Goal: Task Accomplishment & Management: Complete application form

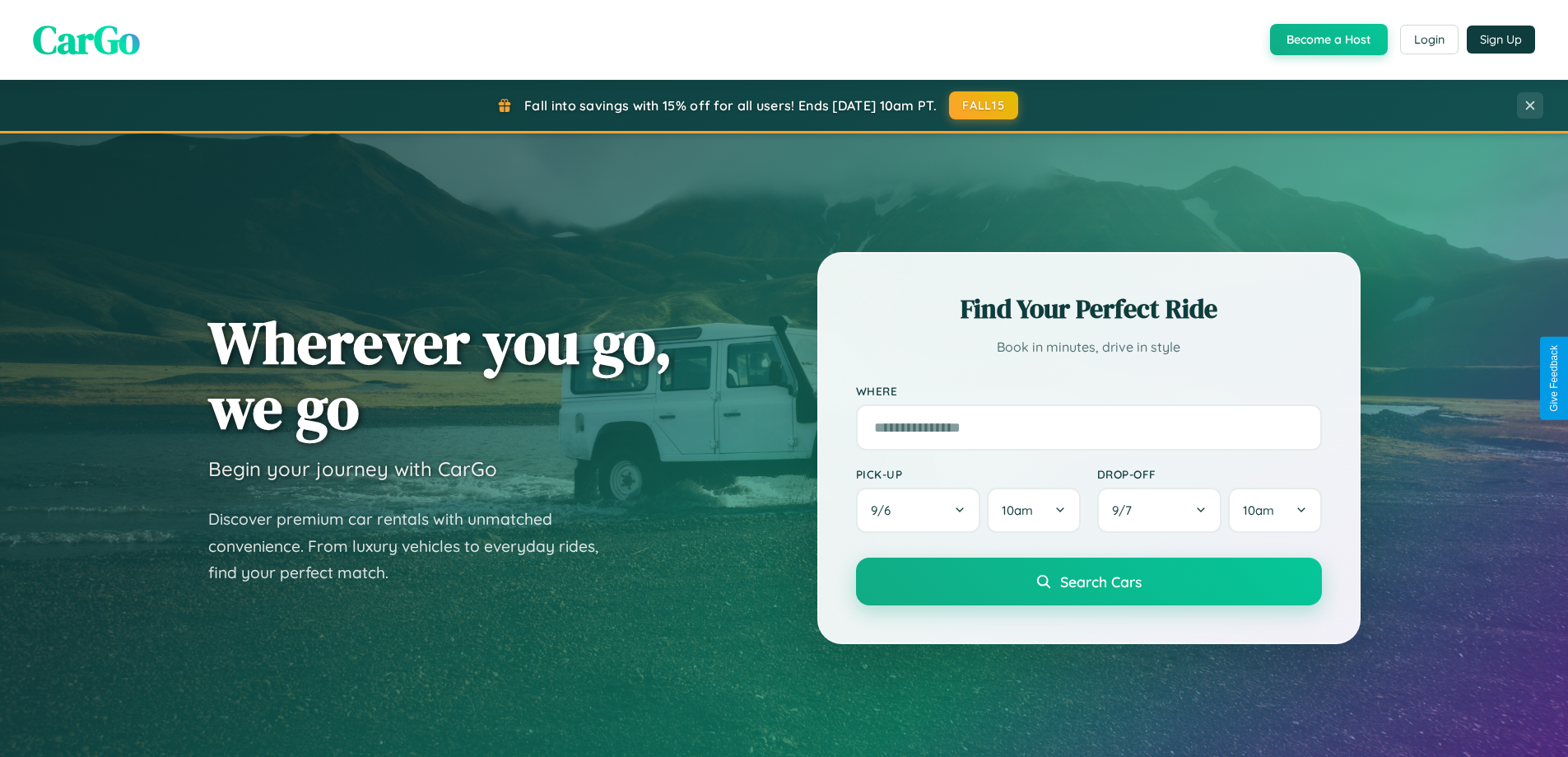
scroll to position [3169, 0]
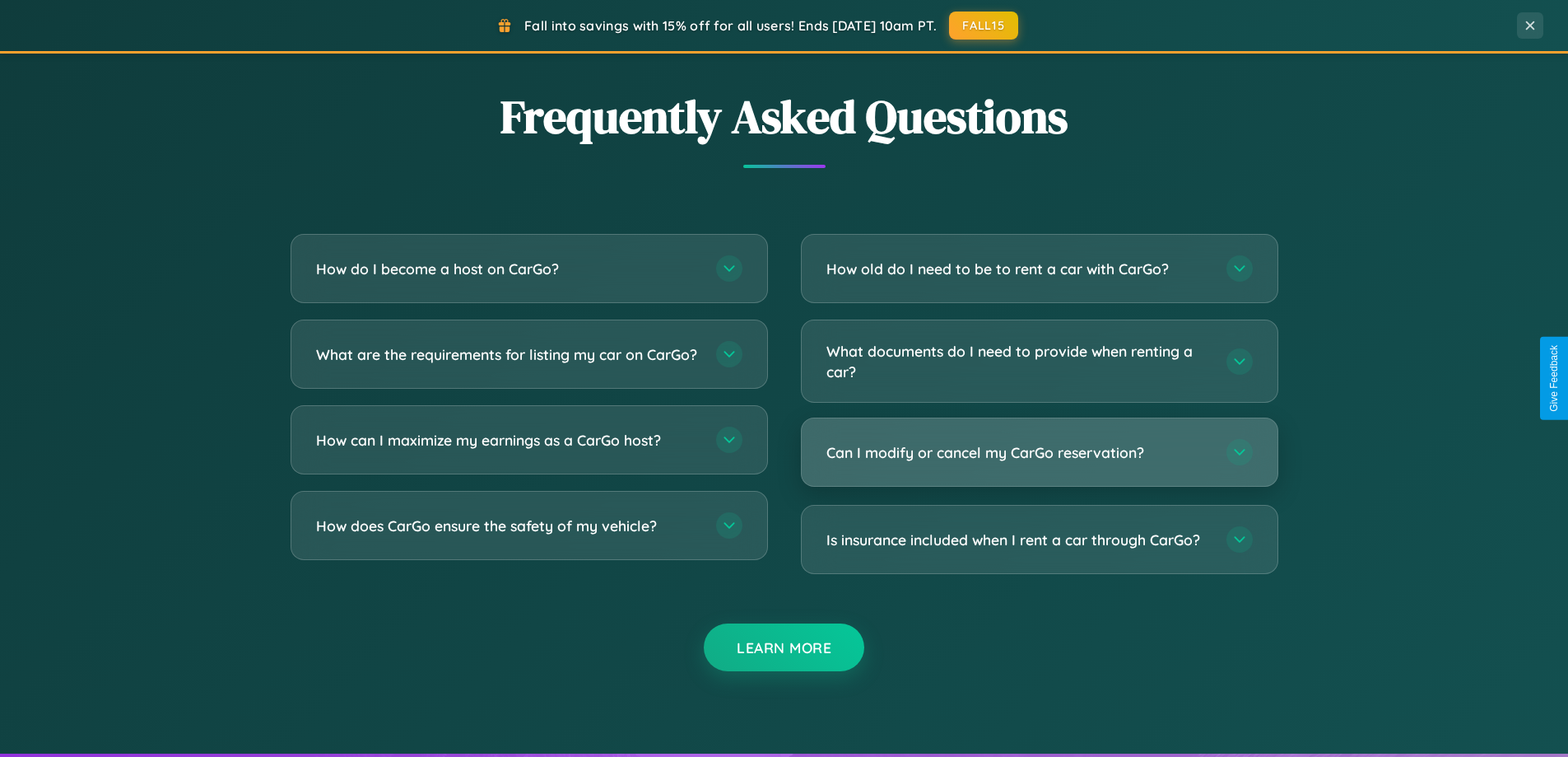
click at [1039, 452] on h3 "Can I modify or cancel my CarGo reservation?" at bounding box center [1017, 452] width 383 height 21
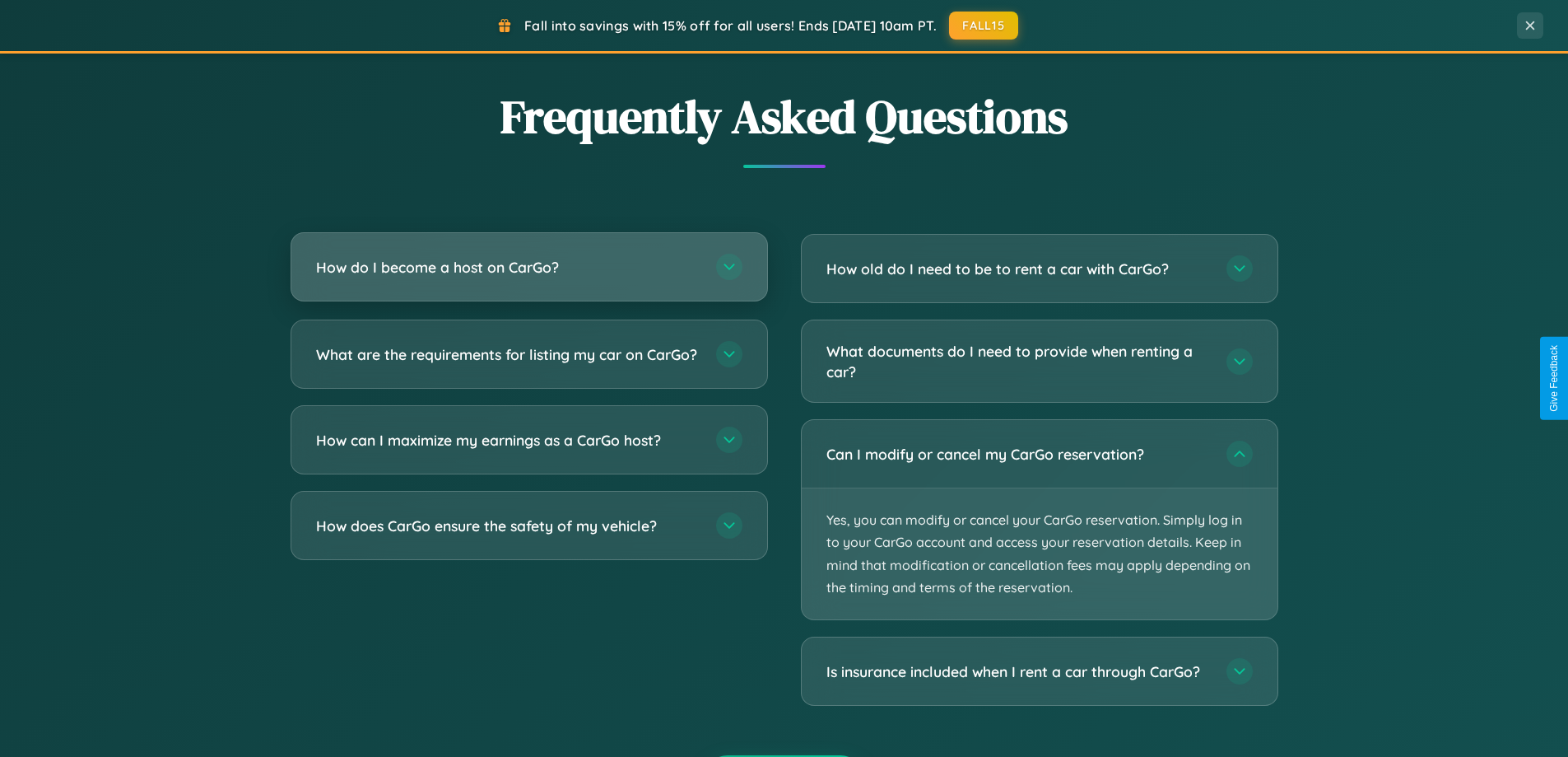
click at [528, 268] on h3 "How do I become a host on CarGo?" at bounding box center [507, 267] width 383 height 21
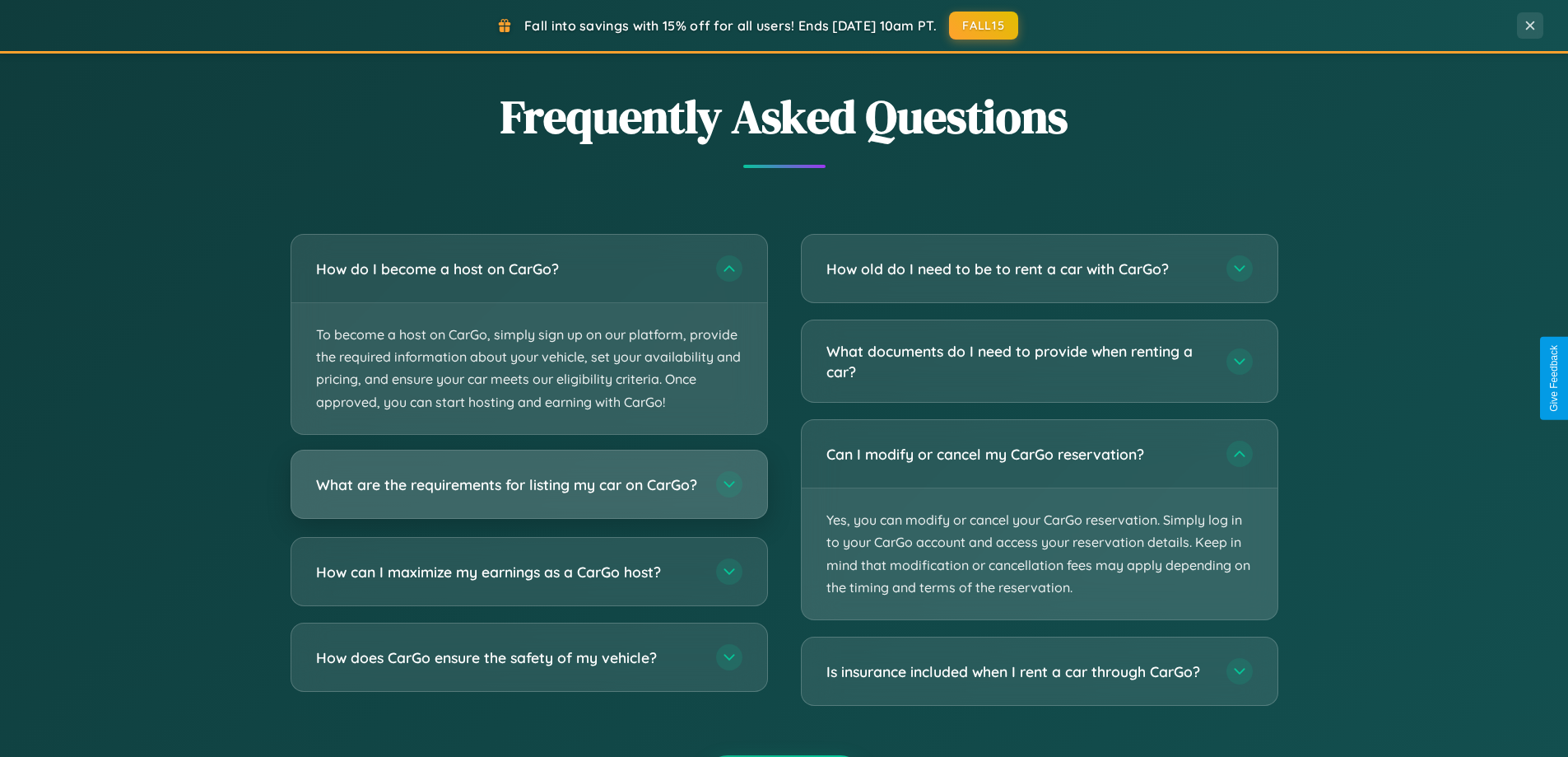
click at [528, 493] on h3 "What are the requirements for listing my car on CarGo?" at bounding box center [507, 484] width 383 height 21
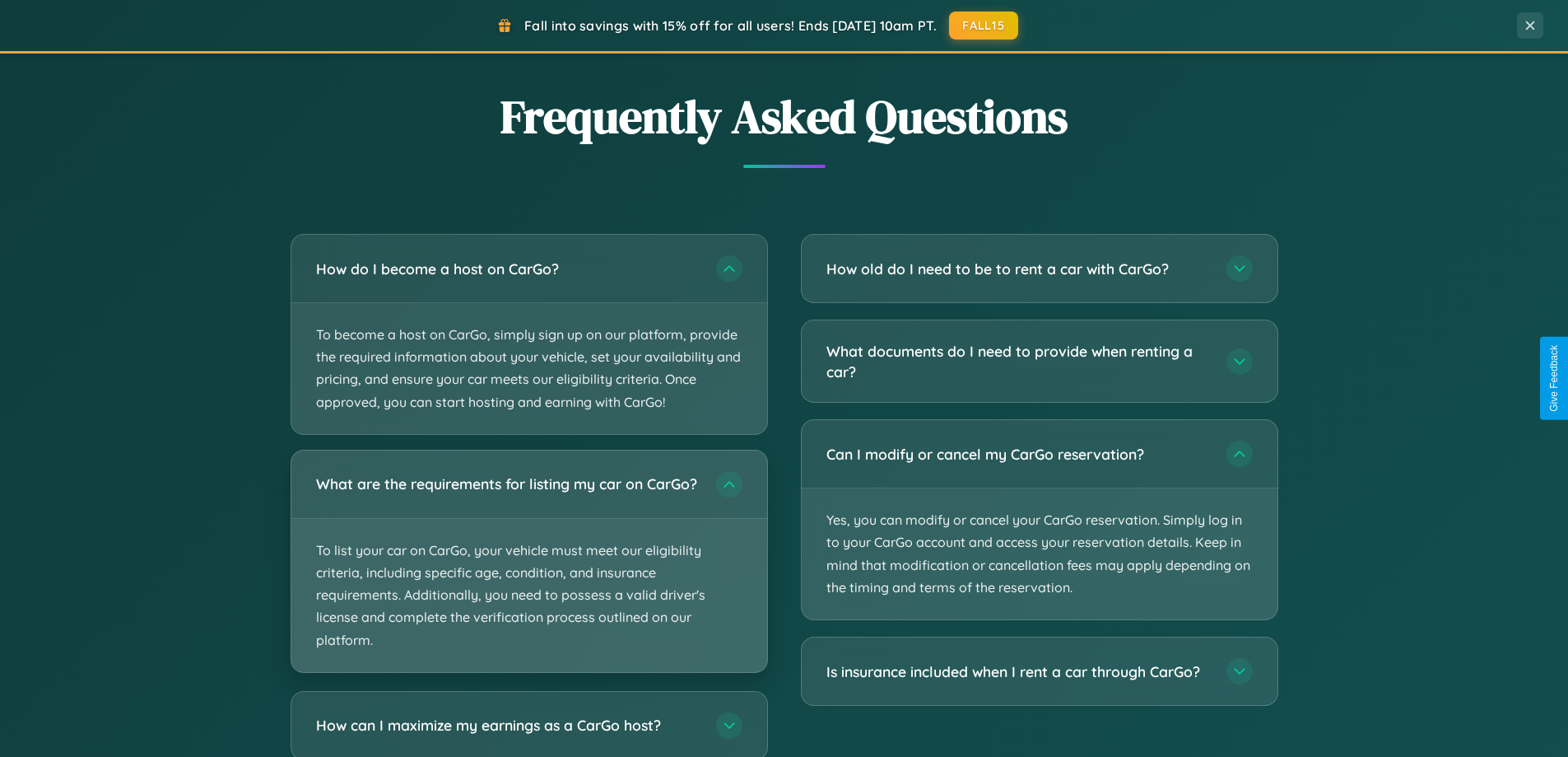
click at [528, 567] on p "To list your car on CarGo, your vehicle must meet our eligibility criteria, inc…" at bounding box center [529, 595] width 476 height 153
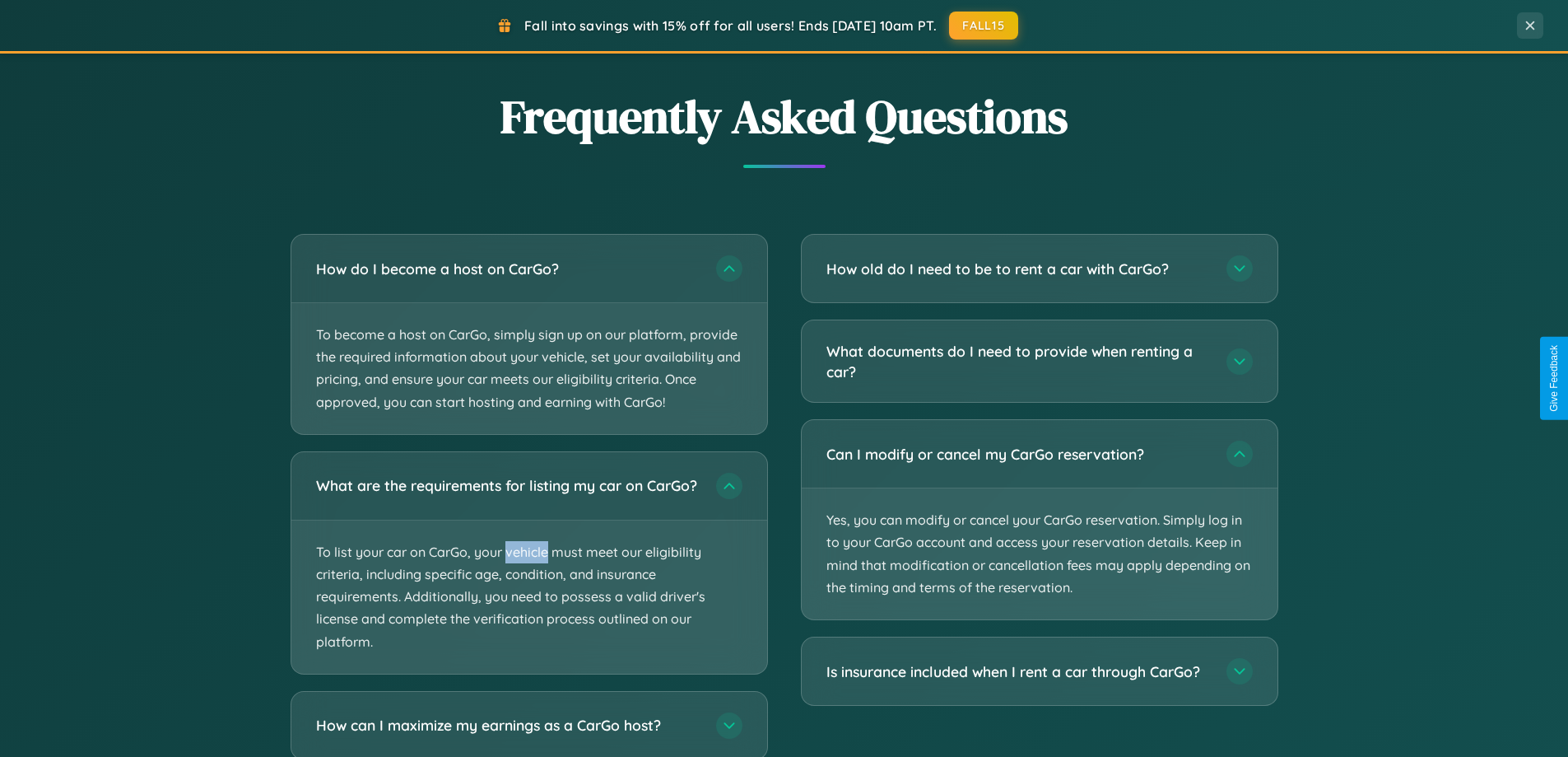
scroll to position [3271, 0]
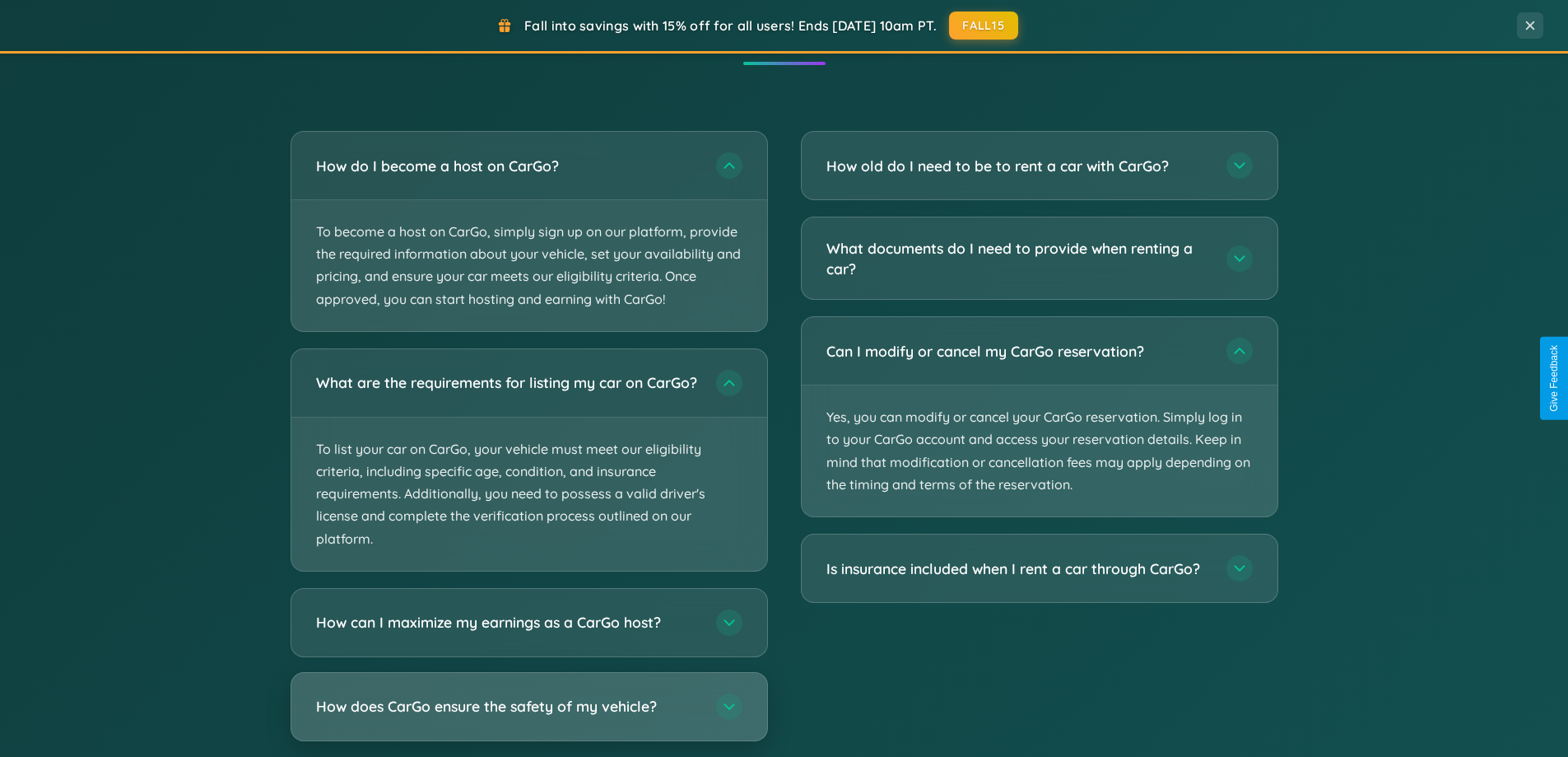
click at [528, 716] on h3 "How does CarGo ensure the safety of my vehicle?" at bounding box center [507, 706] width 383 height 21
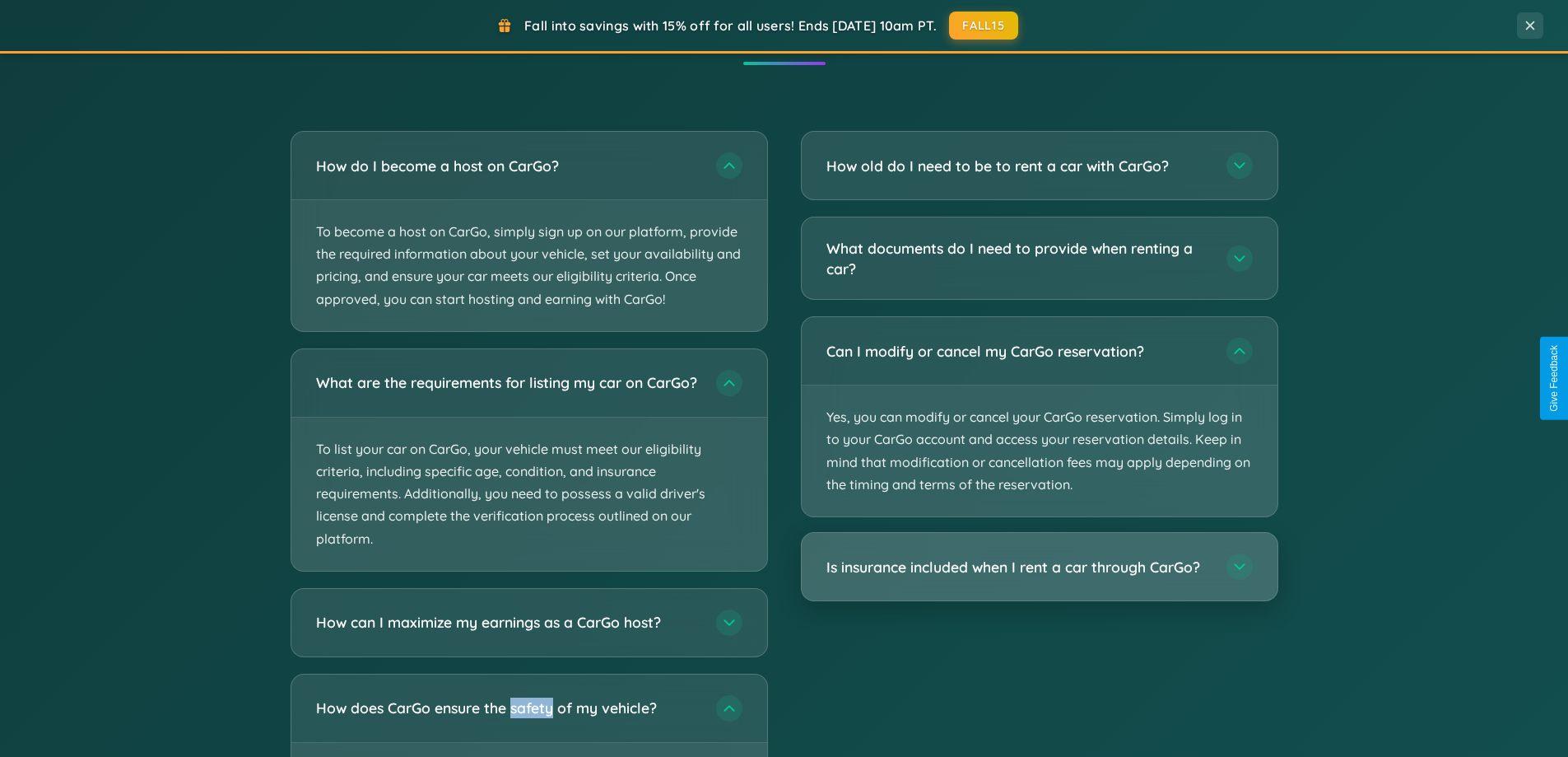
click at [1039, 568] on h3 "Is insurance included when I rent a car through CarGo?" at bounding box center [1017, 567] width 383 height 21
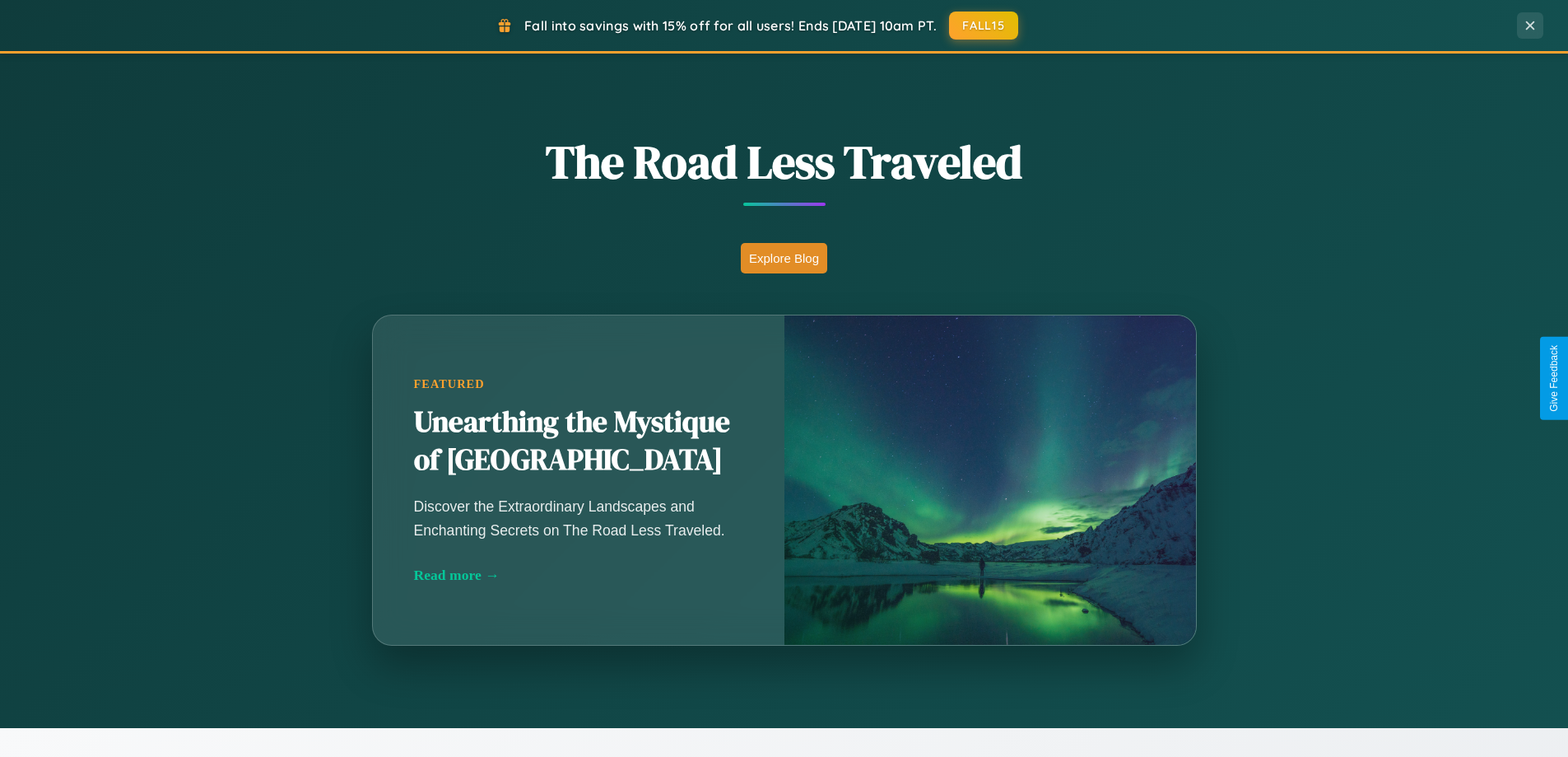
scroll to position [1133, 0]
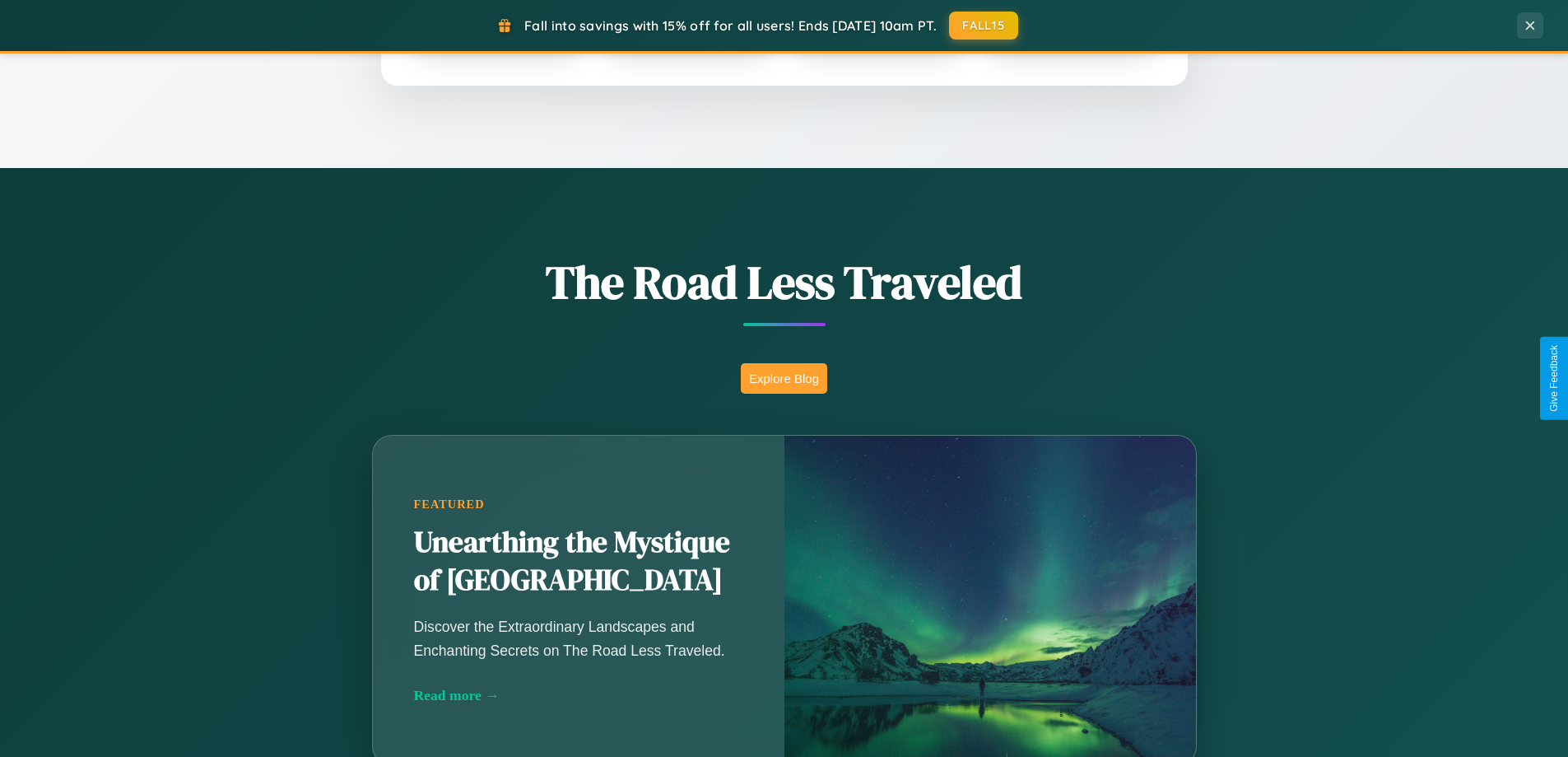
click at [783, 378] on button "Explore Blog" at bounding box center [784, 378] width 86 height 31
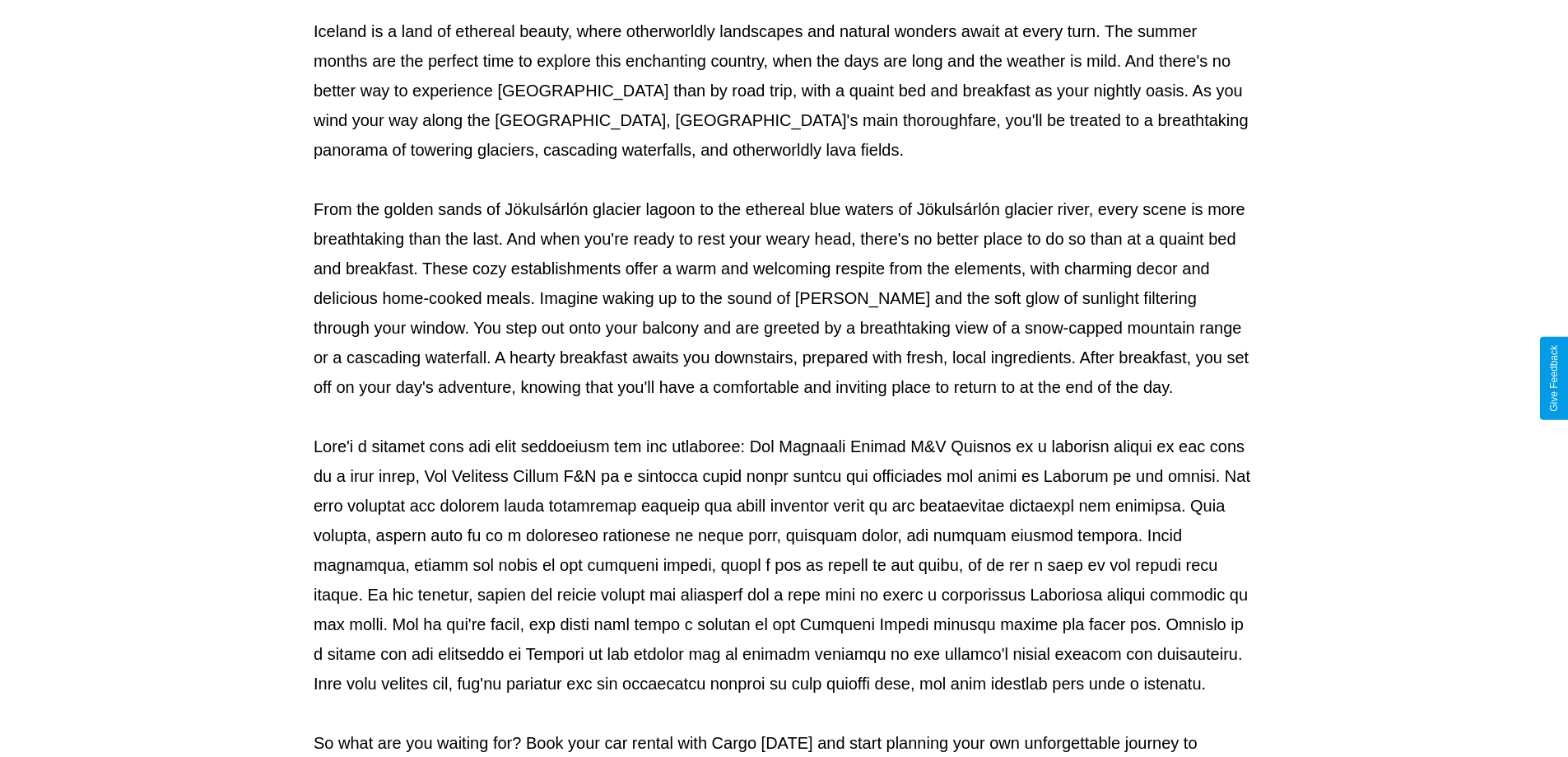
scroll to position [533, 0]
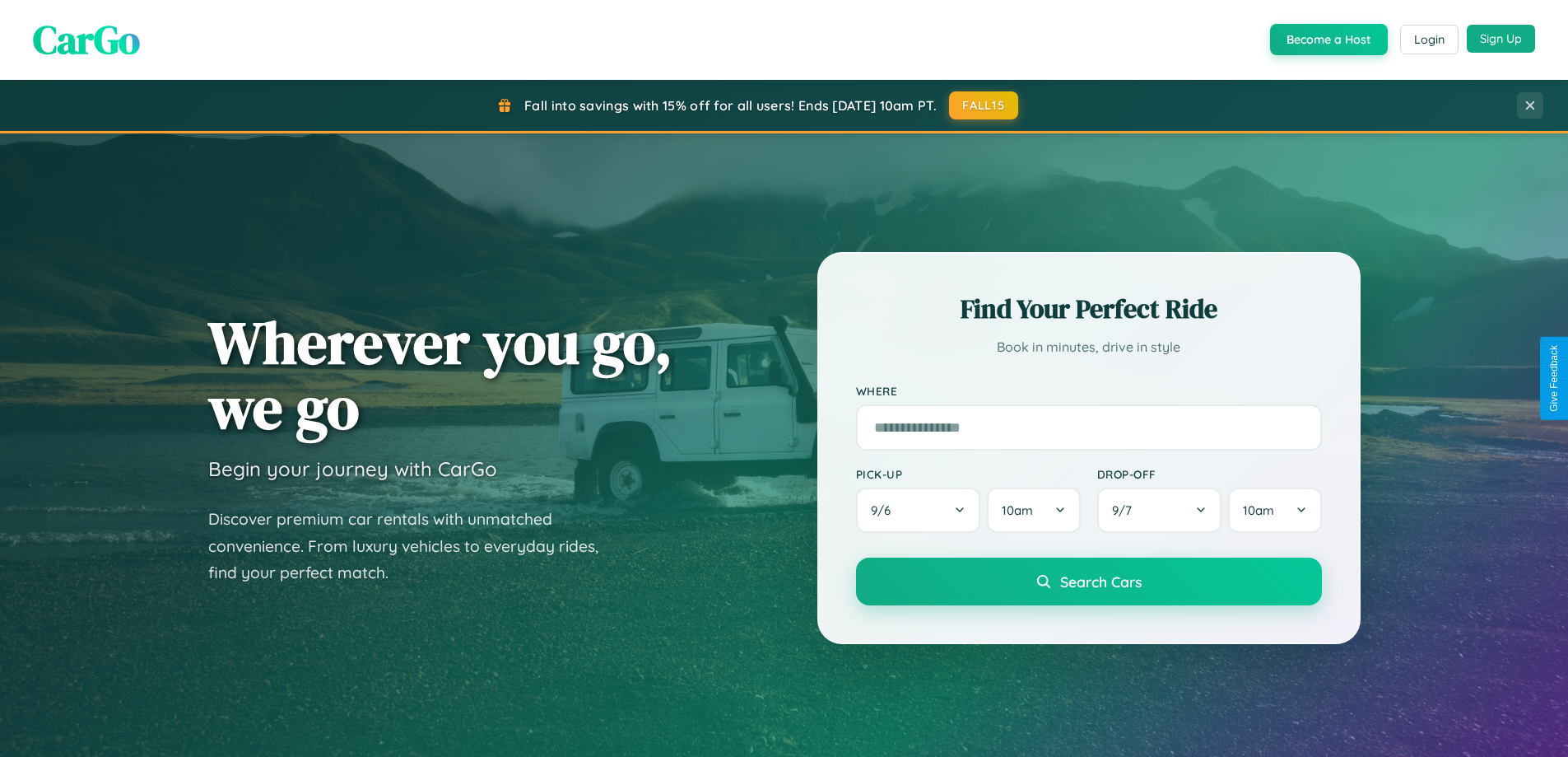
click at [1500, 39] on button "Sign Up" at bounding box center [1501, 39] width 69 height 28
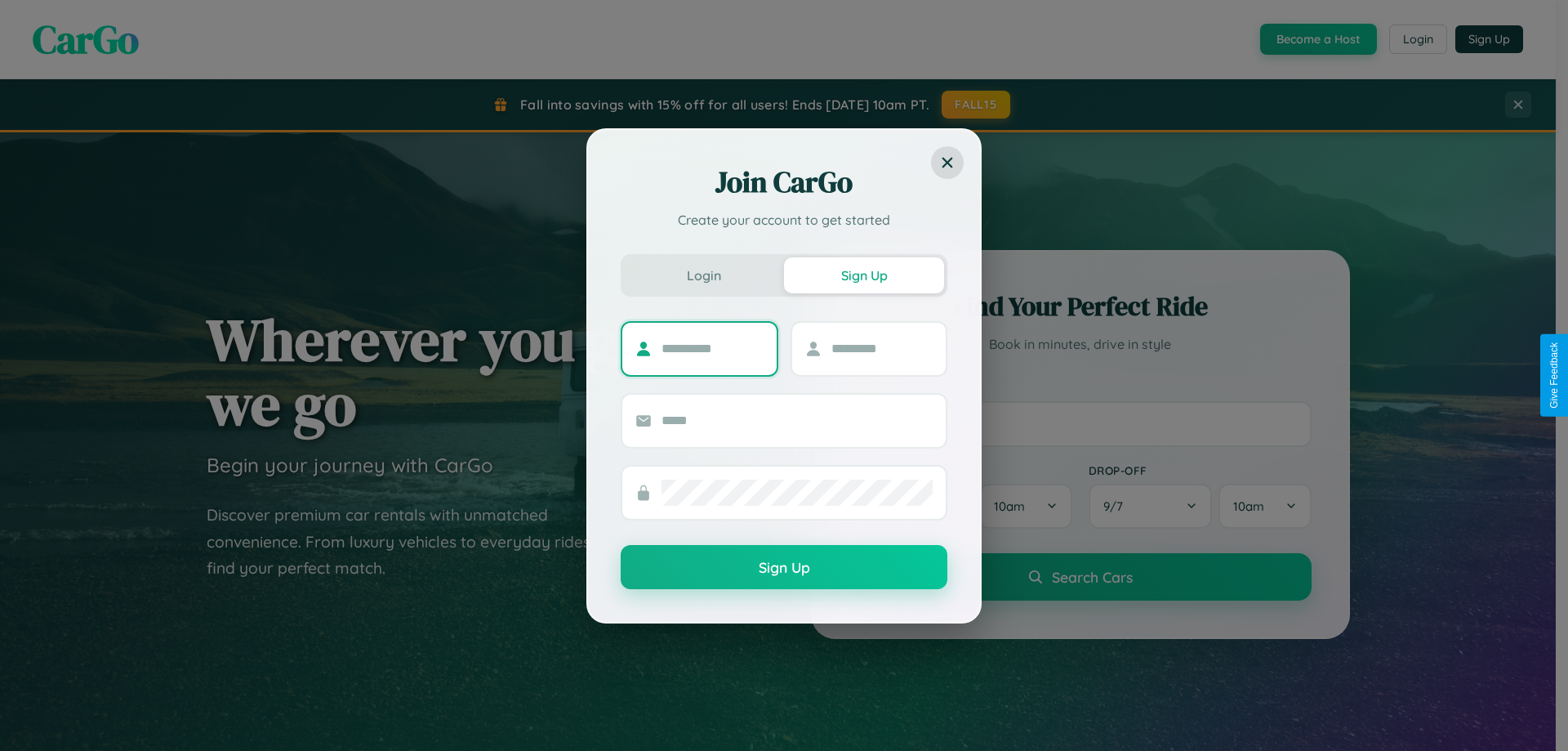
click at [712, 348] on input "text" at bounding box center [712, 349] width 102 height 26
type input "*********"
click at [881, 348] on input "text" at bounding box center [882, 349] width 102 height 26
type input "******"
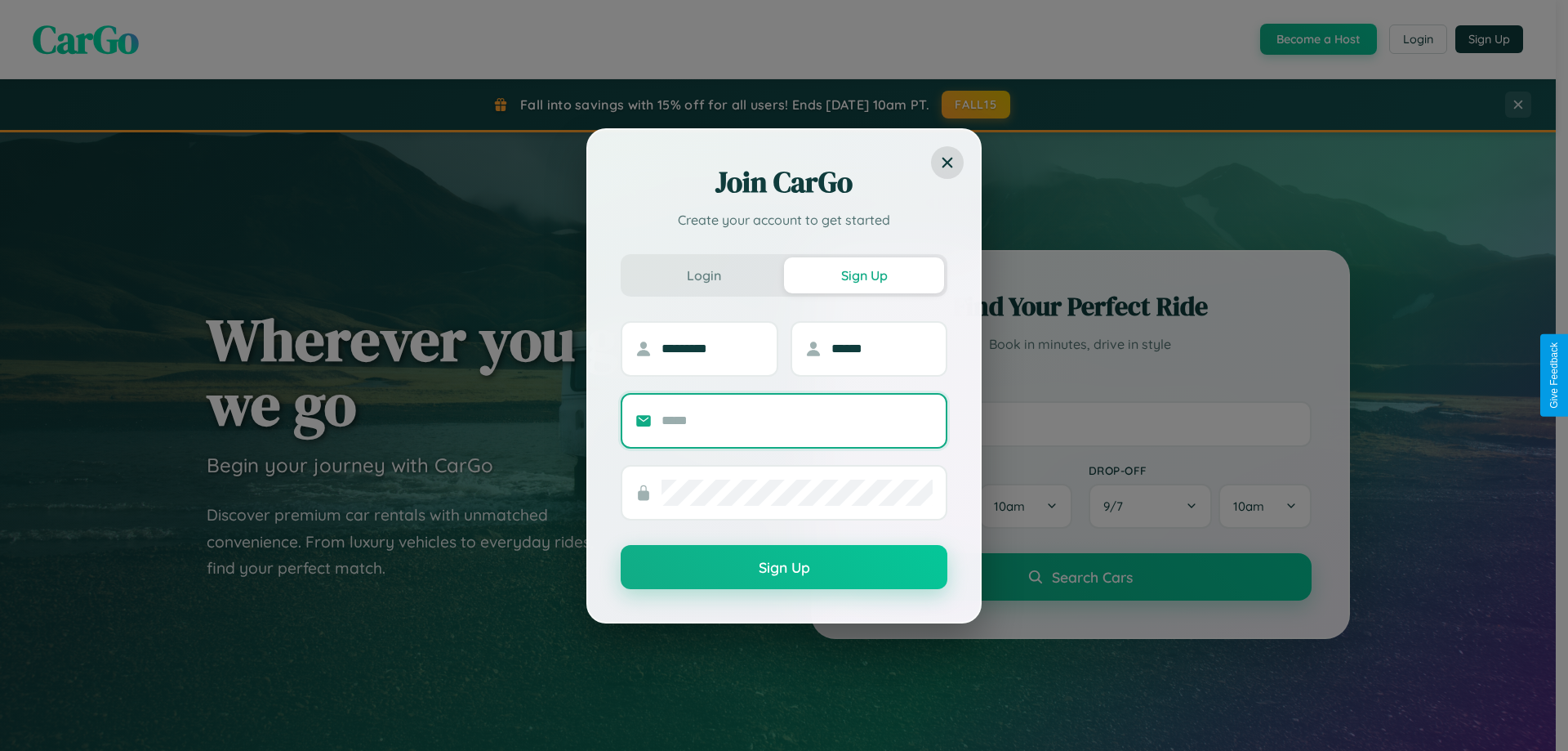
click at [797, 420] on input "text" at bounding box center [797, 421] width 271 height 26
type input "**********"
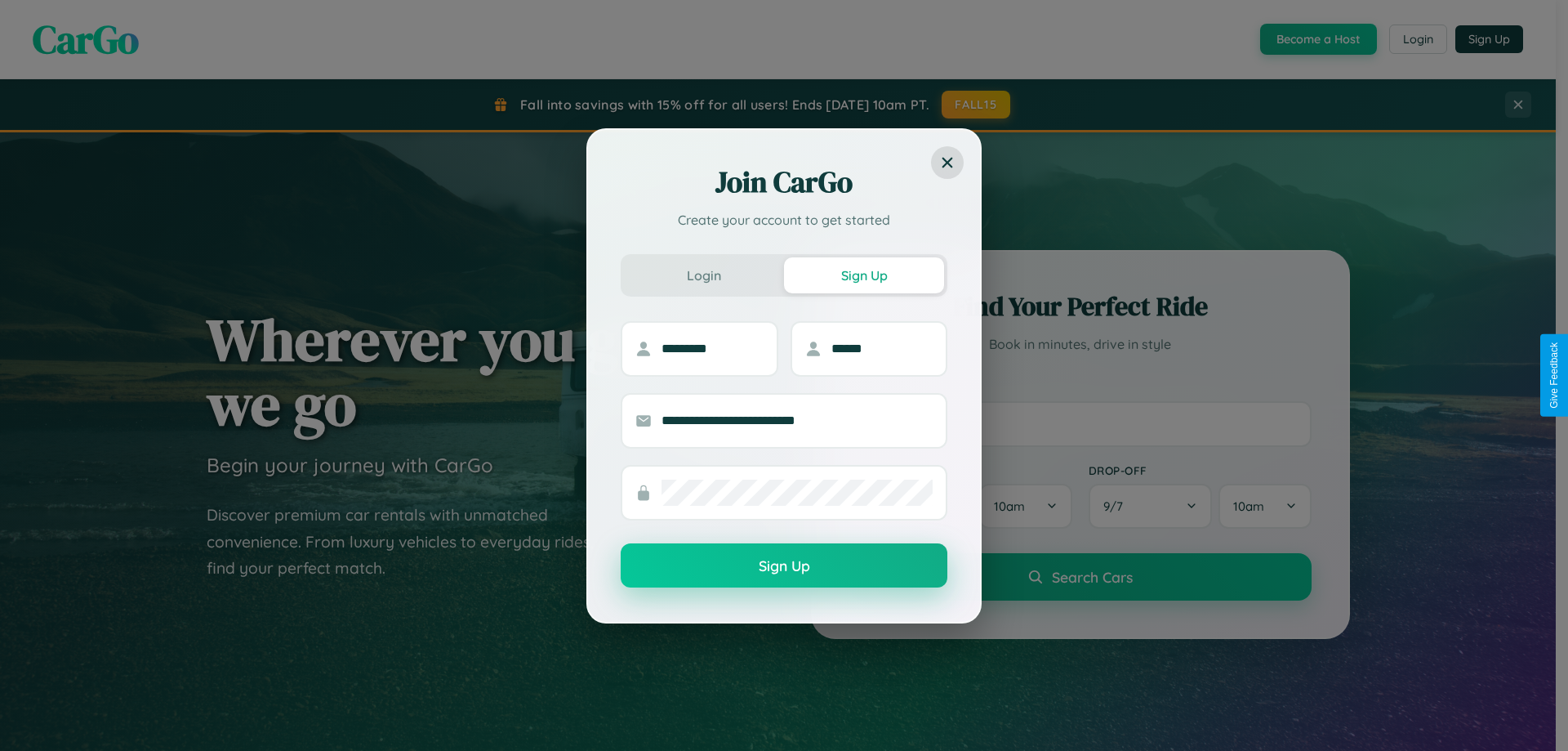
click at [784, 566] on button "Sign Up" at bounding box center [784, 565] width 327 height 44
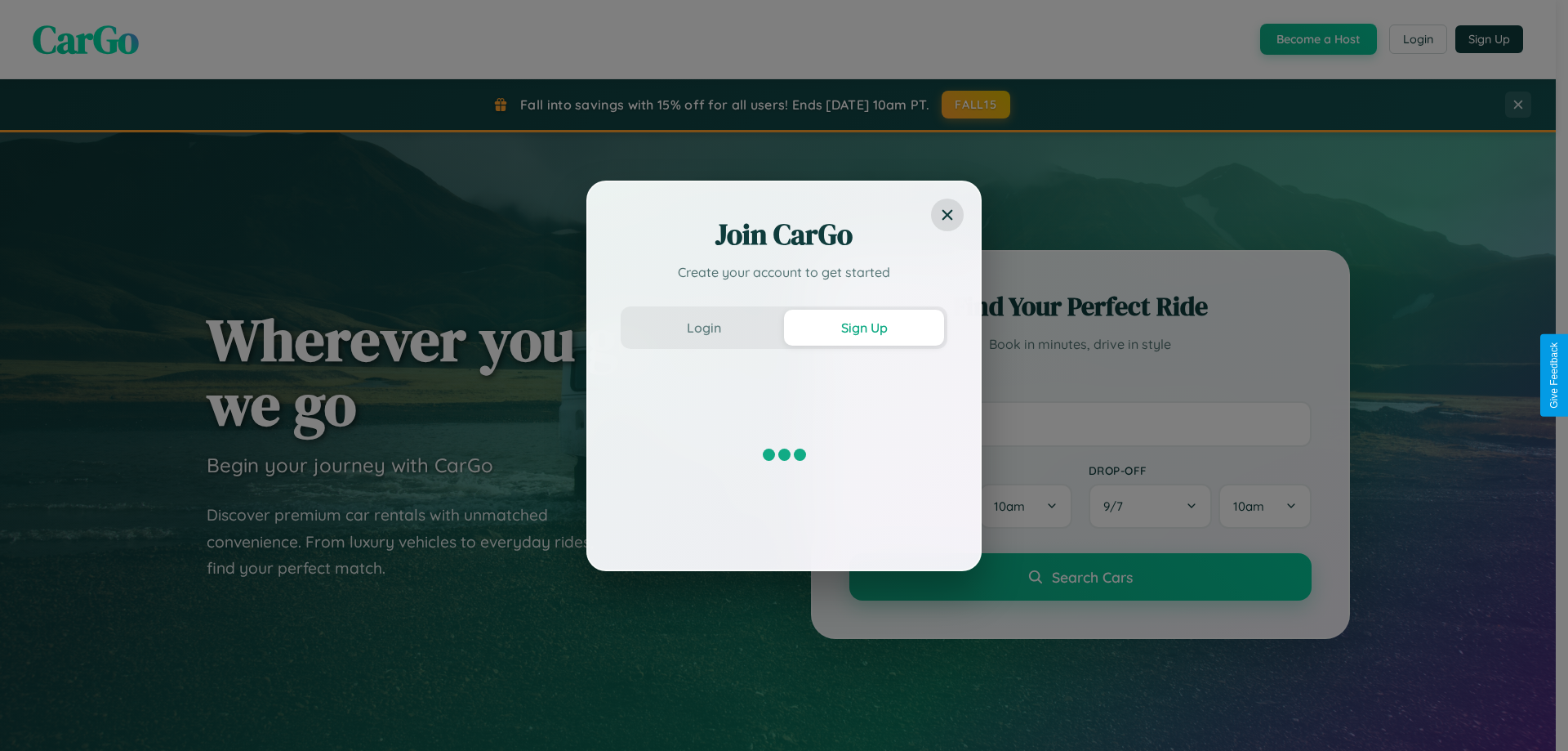
click at [977, 104] on div "Join CarGo Create your account to get started Login Sign Up" at bounding box center [784, 376] width 1568 height 751
